Goal: Information Seeking & Learning: Check status

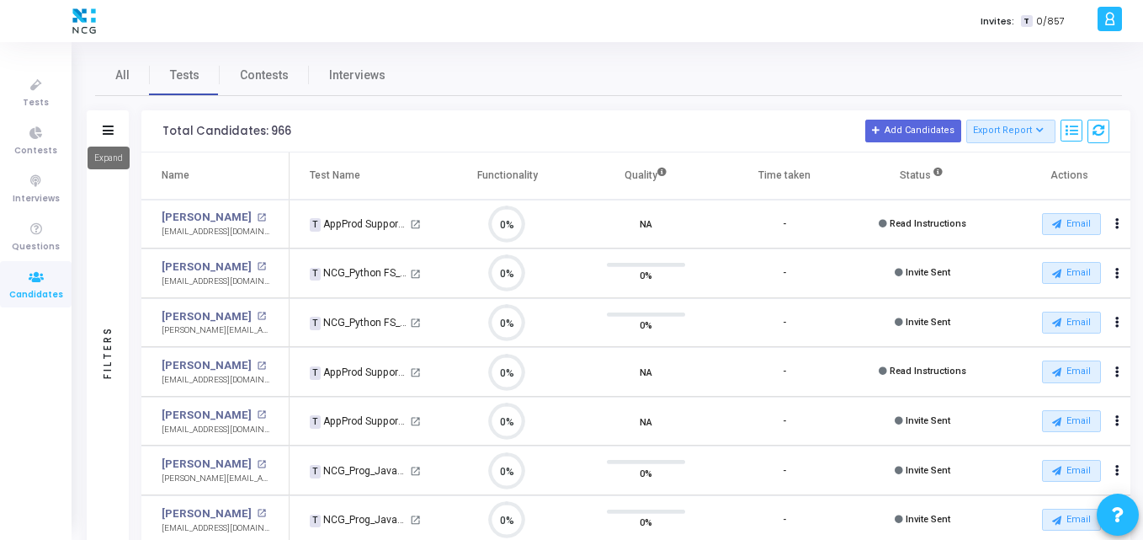
click at [107, 129] on icon at bounding box center [108, 129] width 11 height 9
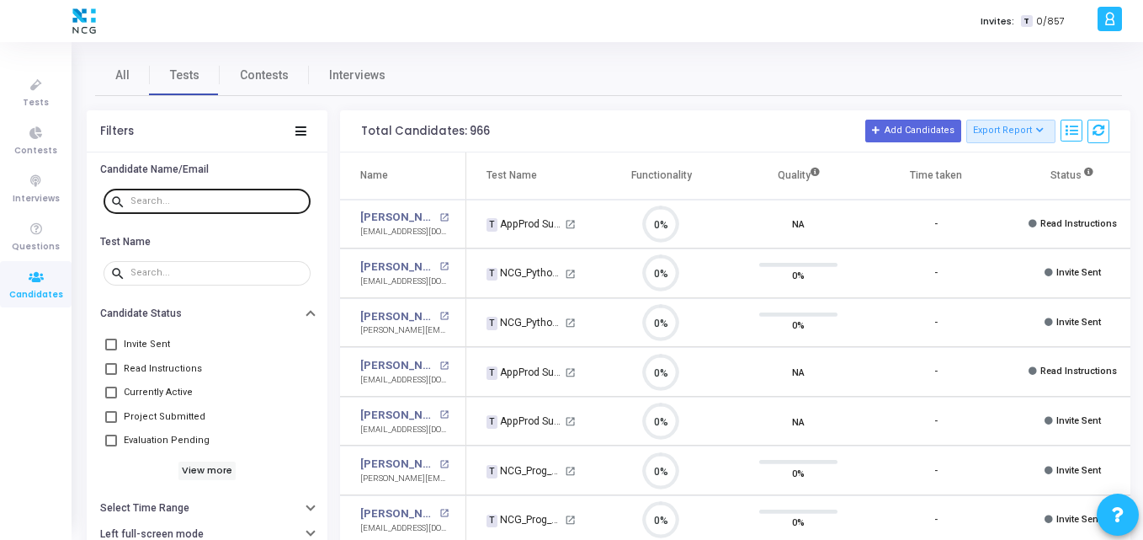
click at [214, 208] on div at bounding box center [216, 200] width 173 height 27
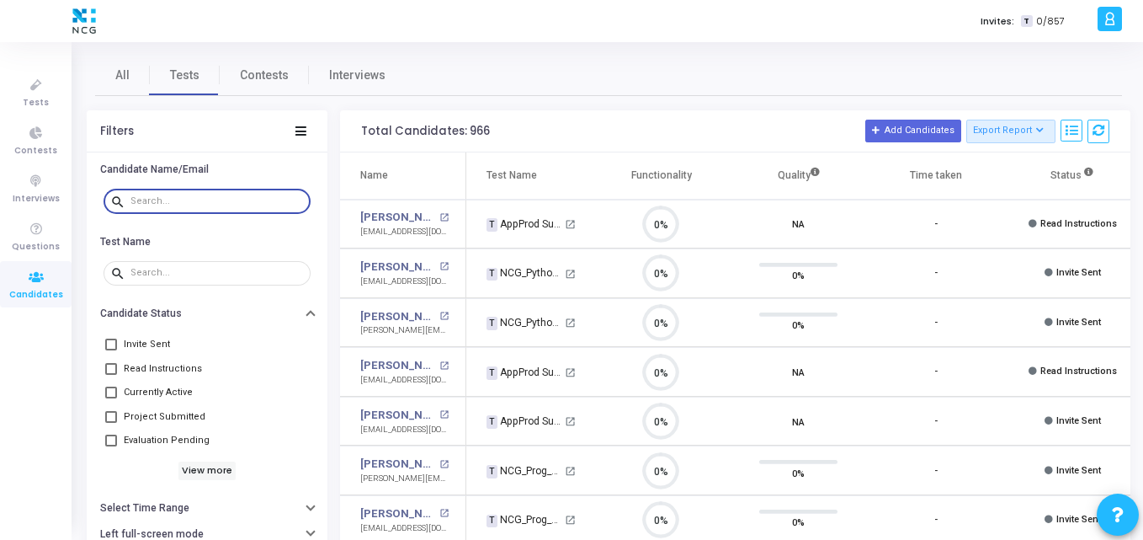
paste input "[EMAIL_ADDRESS][DOMAIN_NAME]"
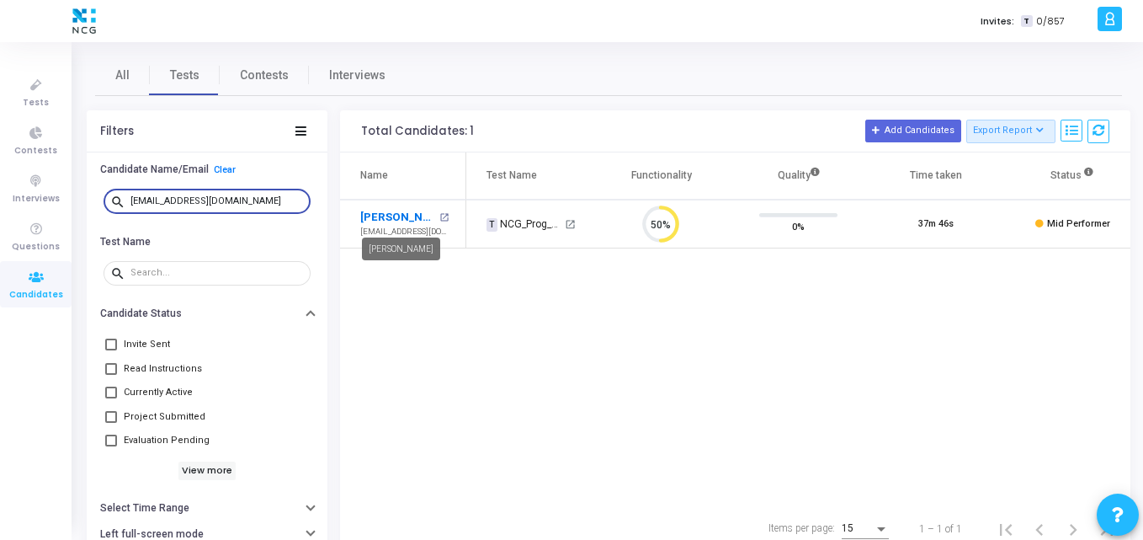
type input "[EMAIL_ADDRESS][DOMAIN_NAME]"
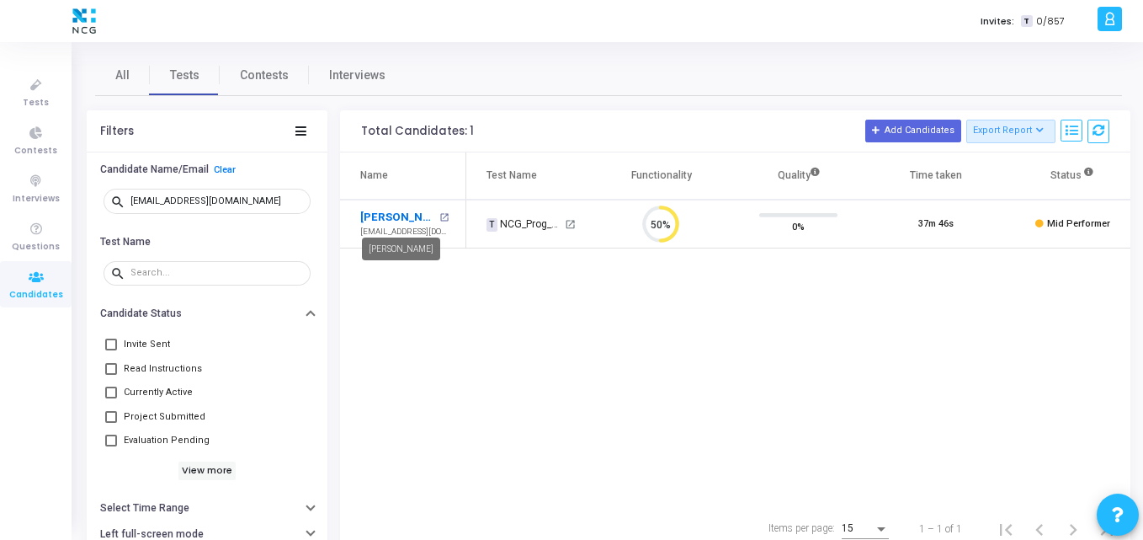
click at [379, 212] on link "[PERSON_NAME]" at bounding box center [397, 217] width 75 height 17
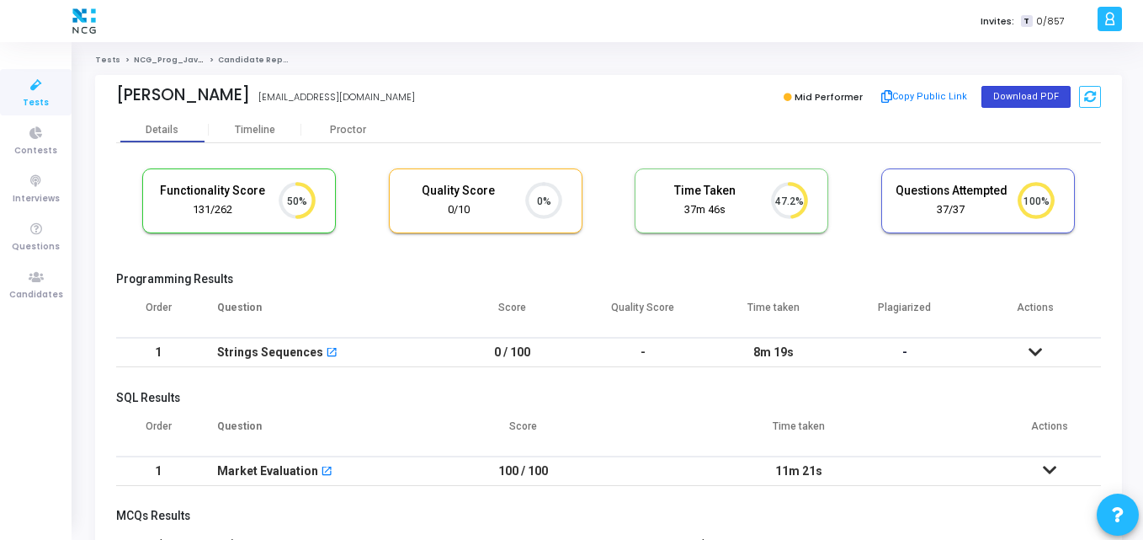
click at [1036, 100] on button "Download PDF" at bounding box center [1026, 97] width 89 height 22
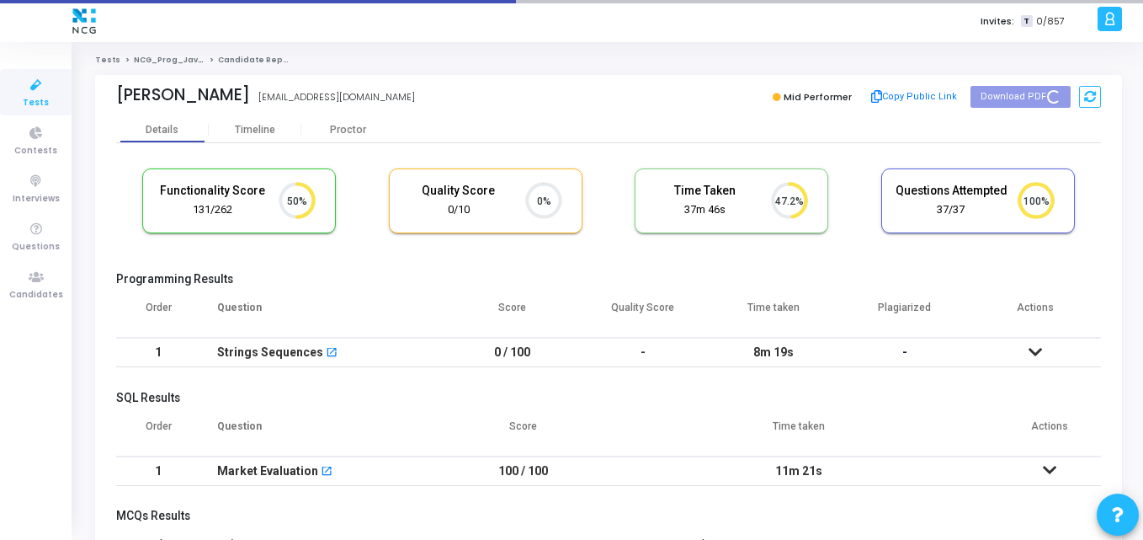
click at [391, 252] on div "Functionality Score 131/262 50% Quality Score 0/10 0% Time Taken calculated onc…" at bounding box center [608, 209] width 985 height 99
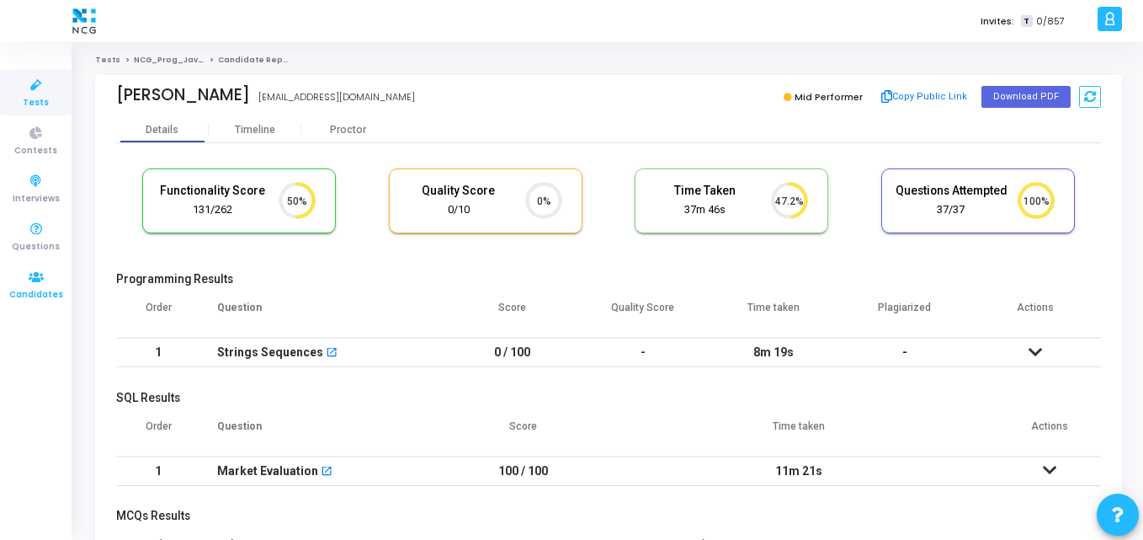
click at [36, 276] on icon at bounding box center [36, 277] width 35 height 21
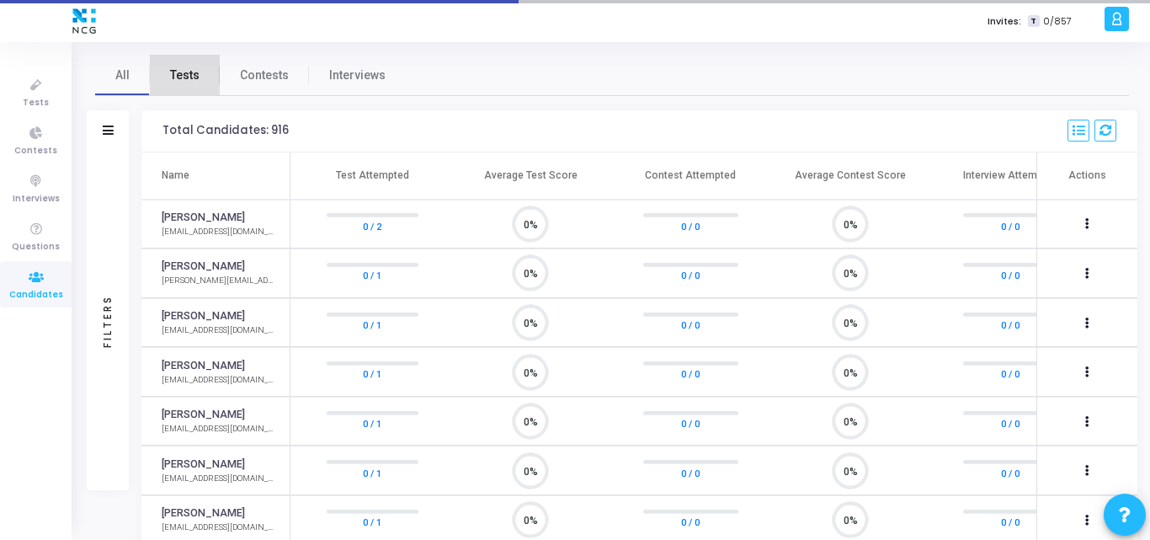
click at [177, 77] on span "Tests" at bounding box center [184, 76] width 29 height 18
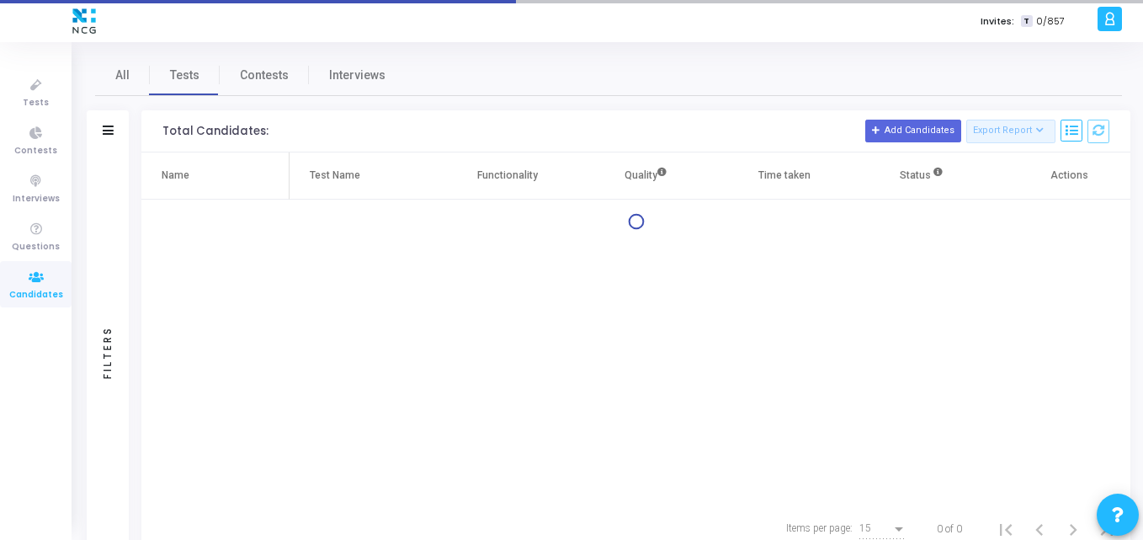
click at [112, 143] on div "Filters" at bounding box center [108, 131] width 42 height 42
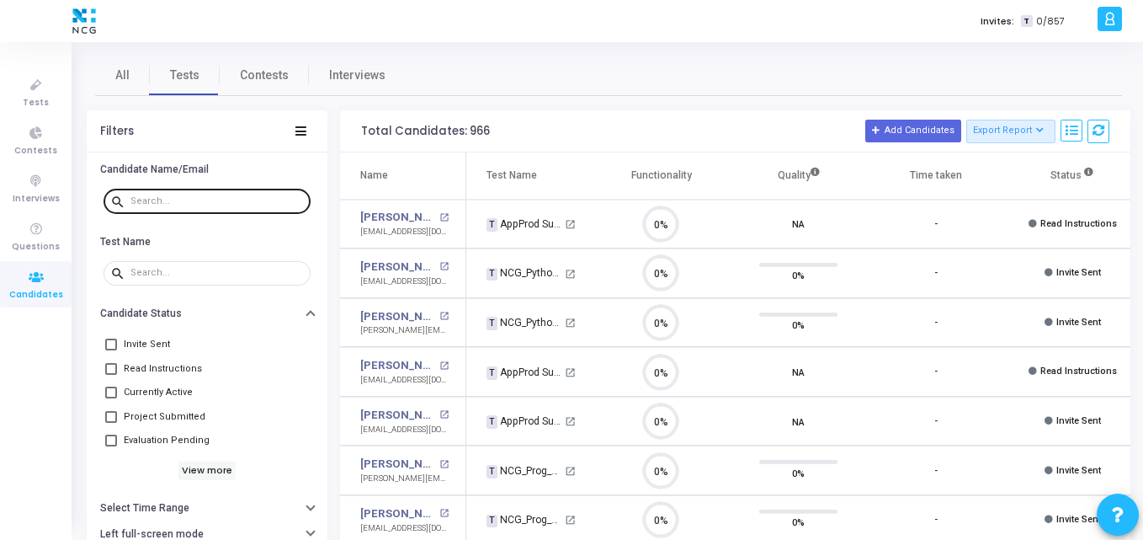
click at [141, 192] on div at bounding box center [216, 200] width 173 height 27
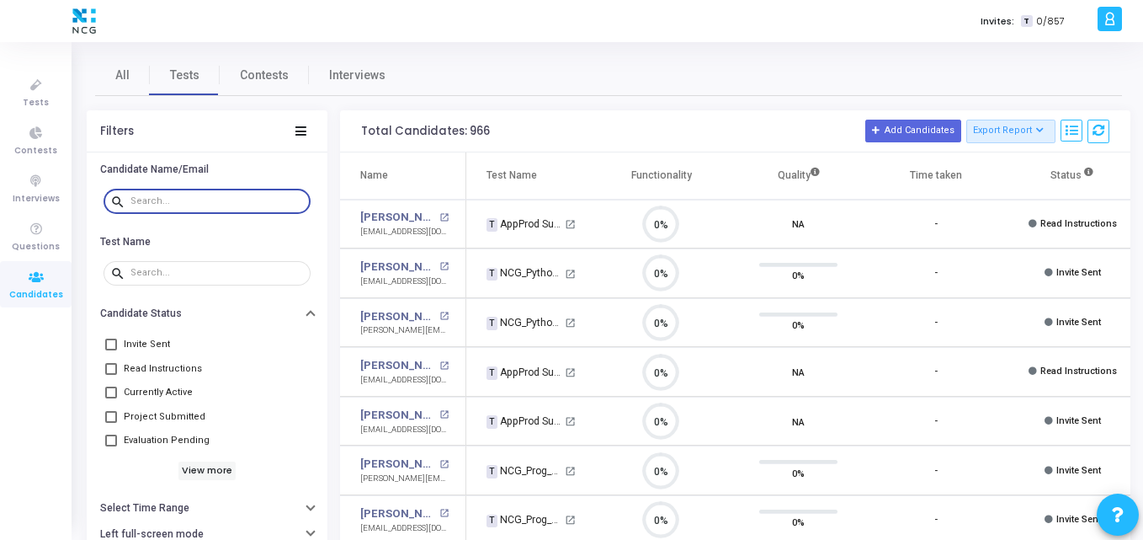
paste input "[EMAIL_ADDRESS][DOMAIN_NAME]"
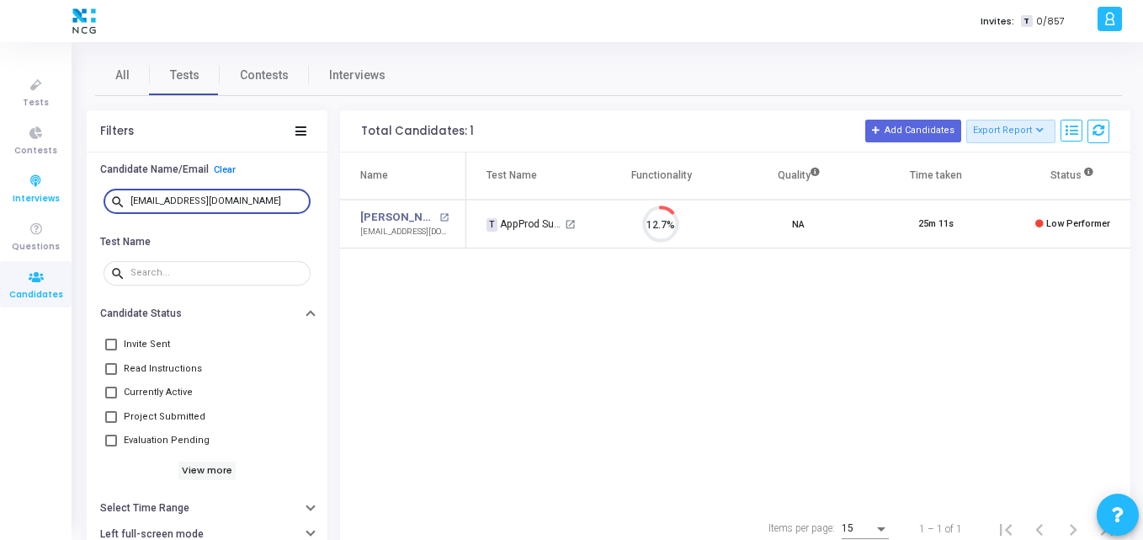
drag, startPoint x: 240, startPoint y: 201, endPoint x: 0, endPoint y: 203, distance: 240.0
click at [0, 203] on div "Tests Contests Interviews Questions Candidates Invites: T 0/857 K Kajal Setting…" at bounding box center [571, 270] width 1143 height 540
paste input "voraabhishek1"
type input "[EMAIL_ADDRESS][DOMAIN_NAME]"
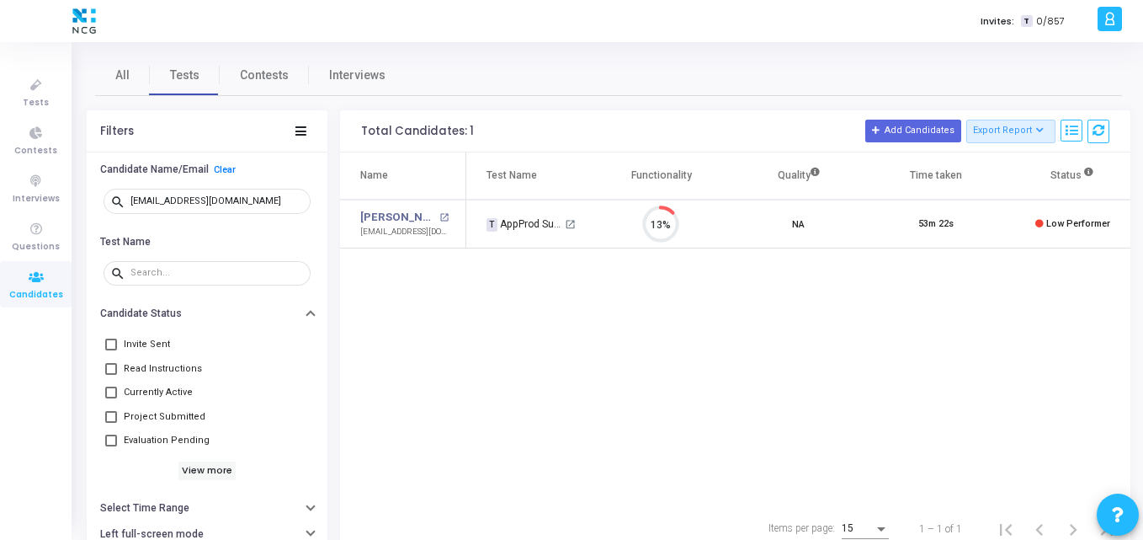
click at [583, 290] on div "Name Test Name Functionality Quality Time taken Status Actions [PERSON_NAME] op…" at bounding box center [735, 328] width 791 height 353
